Goal: Task Accomplishment & Management: Use online tool/utility

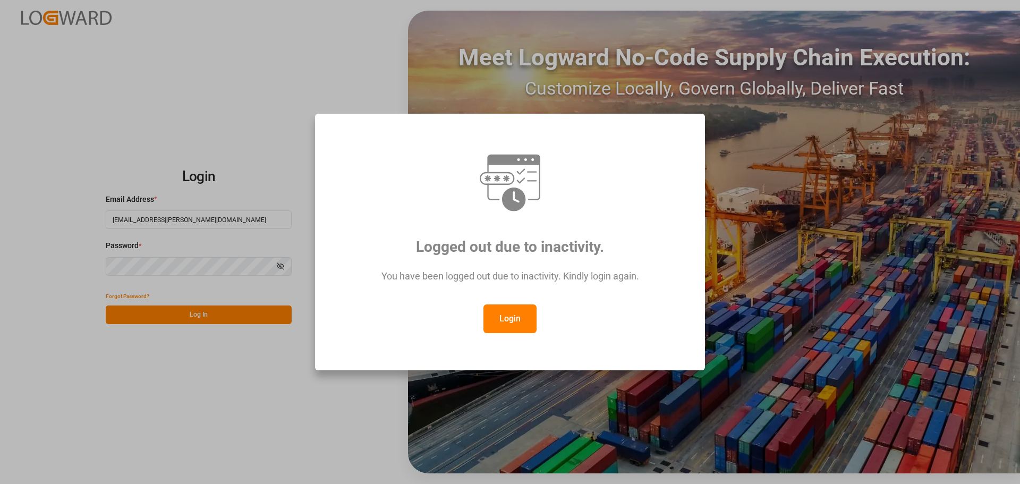
click at [510, 324] on button "Login" at bounding box center [510, 319] width 53 height 29
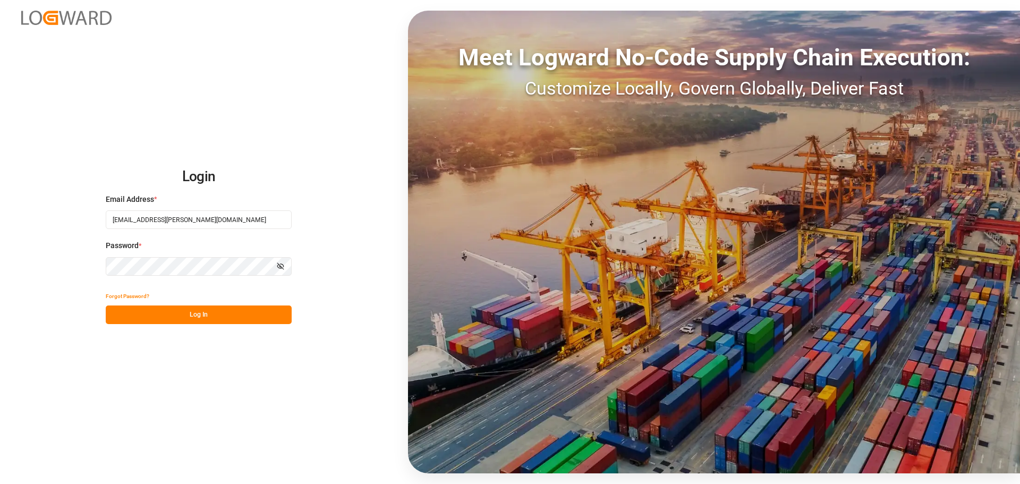
drag, startPoint x: 223, startPoint y: 311, endPoint x: 28, endPoint y: 261, distance: 201.5
click at [223, 311] on button "Log In" at bounding box center [199, 315] width 186 height 19
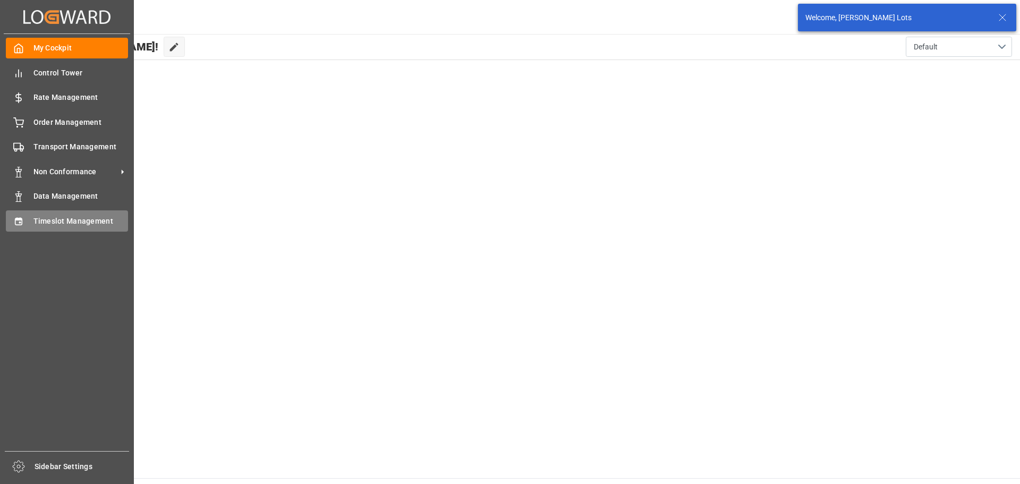
click at [61, 218] on span "Timeslot Management" at bounding box center [80, 221] width 95 height 11
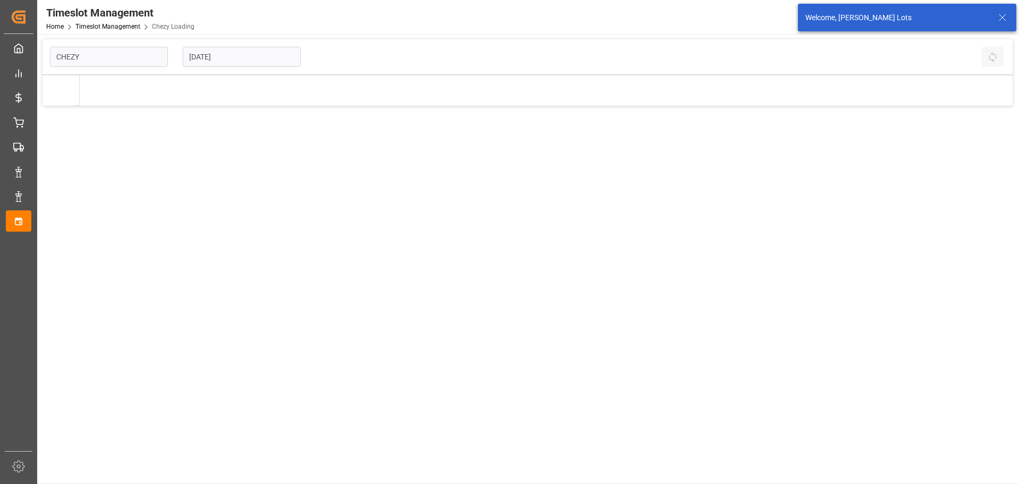
type input "Chezy Loading"
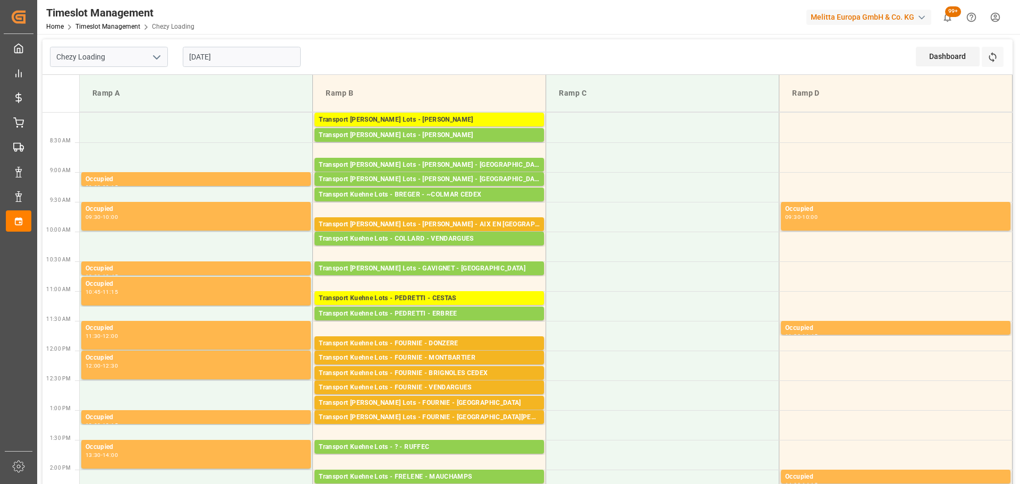
click at [226, 58] on input "[DATE]" at bounding box center [242, 57] width 118 height 20
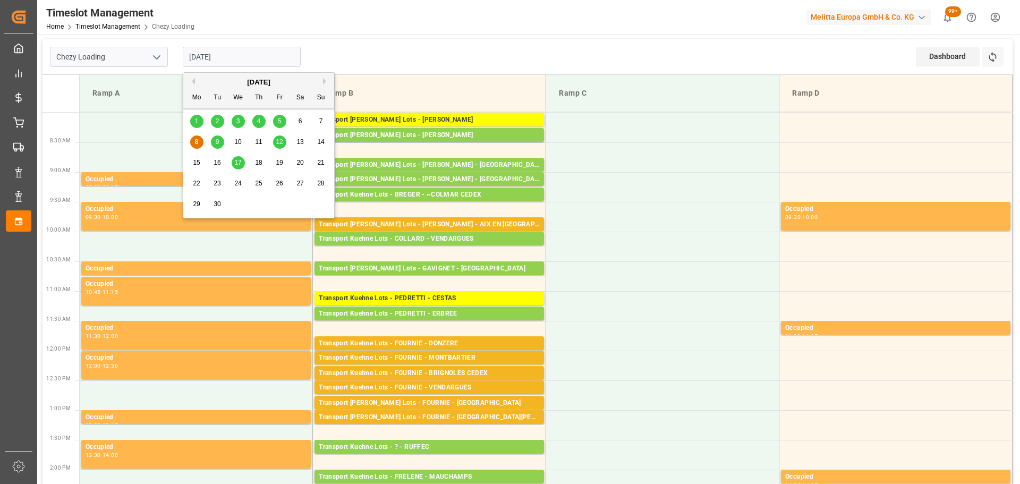
click at [219, 142] on span "9" at bounding box center [218, 141] width 4 height 7
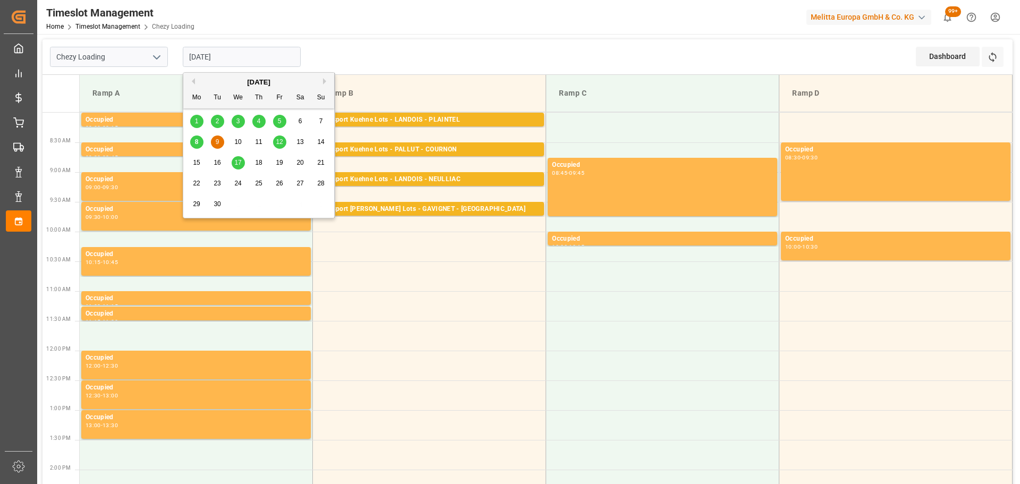
click at [209, 52] on input "[DATE]" at bounding box center [242, 57] width 118 height 20
click at [195, 140] on span "8" at bounding box center [197, 141] width 4 height 7
type input "[DATE]"
